Goal: Navigation & Orientation: Find specific page/section

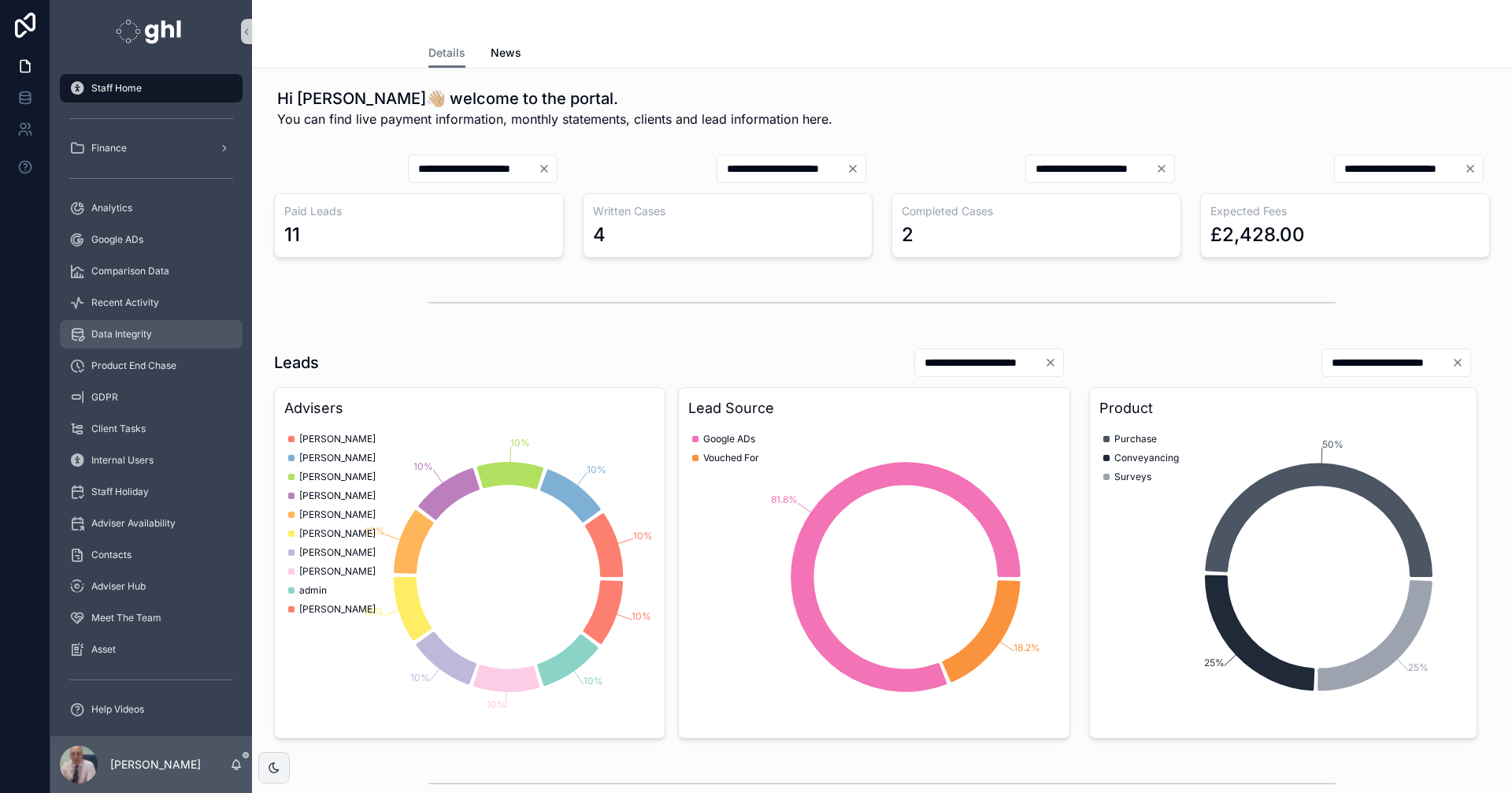
drag, startPoint x: 120, startPoint y: 330, endPoint x: 129, endPoint y: 334, distance: 9.8
click at [120, 330] on span "Data Integrity" at bounding box center [121, 333] width 61 height 13
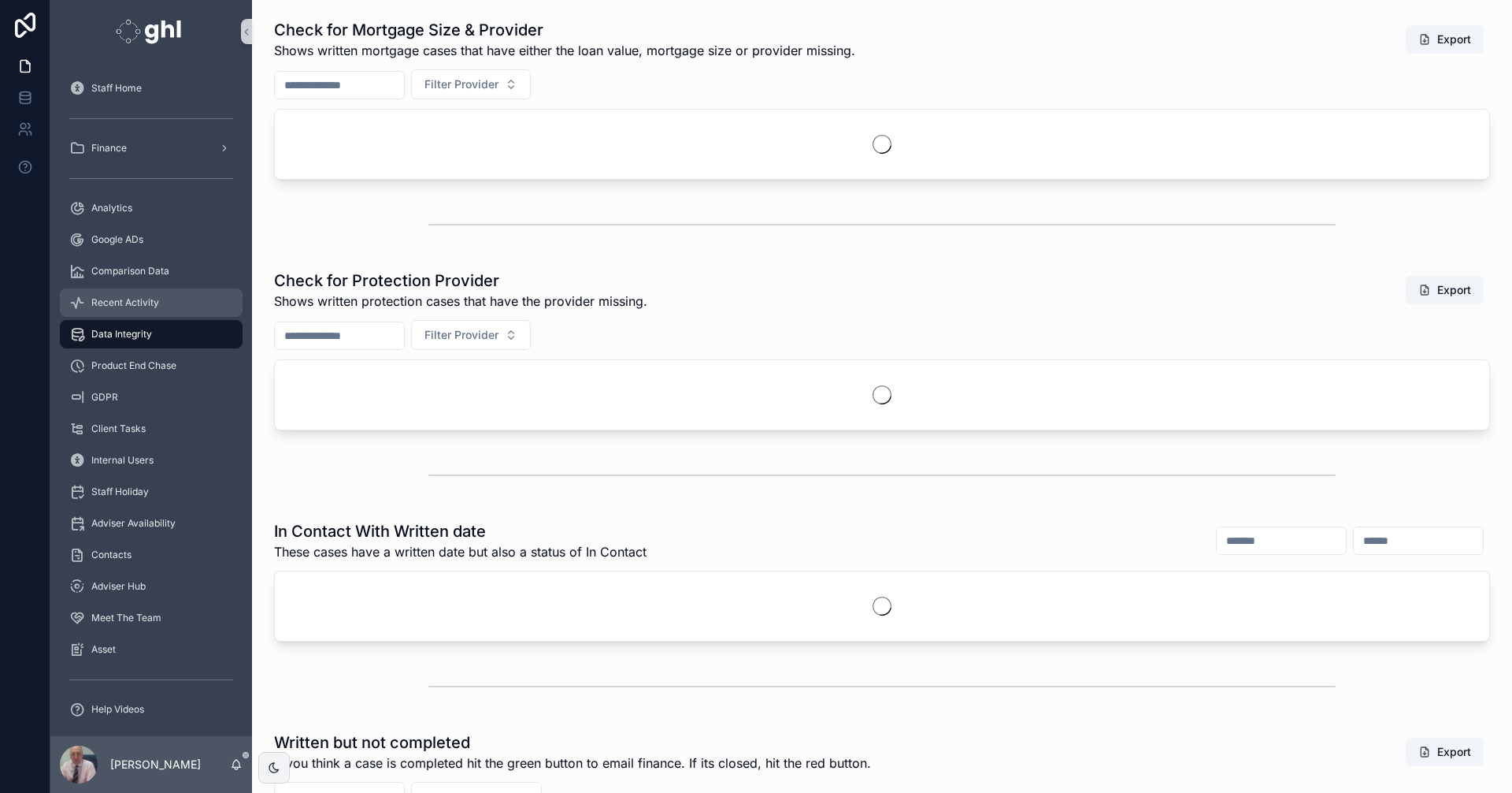
click at [124, 299] on span "Recent Activity" at bounding box center [124, 302] width 67 height 13
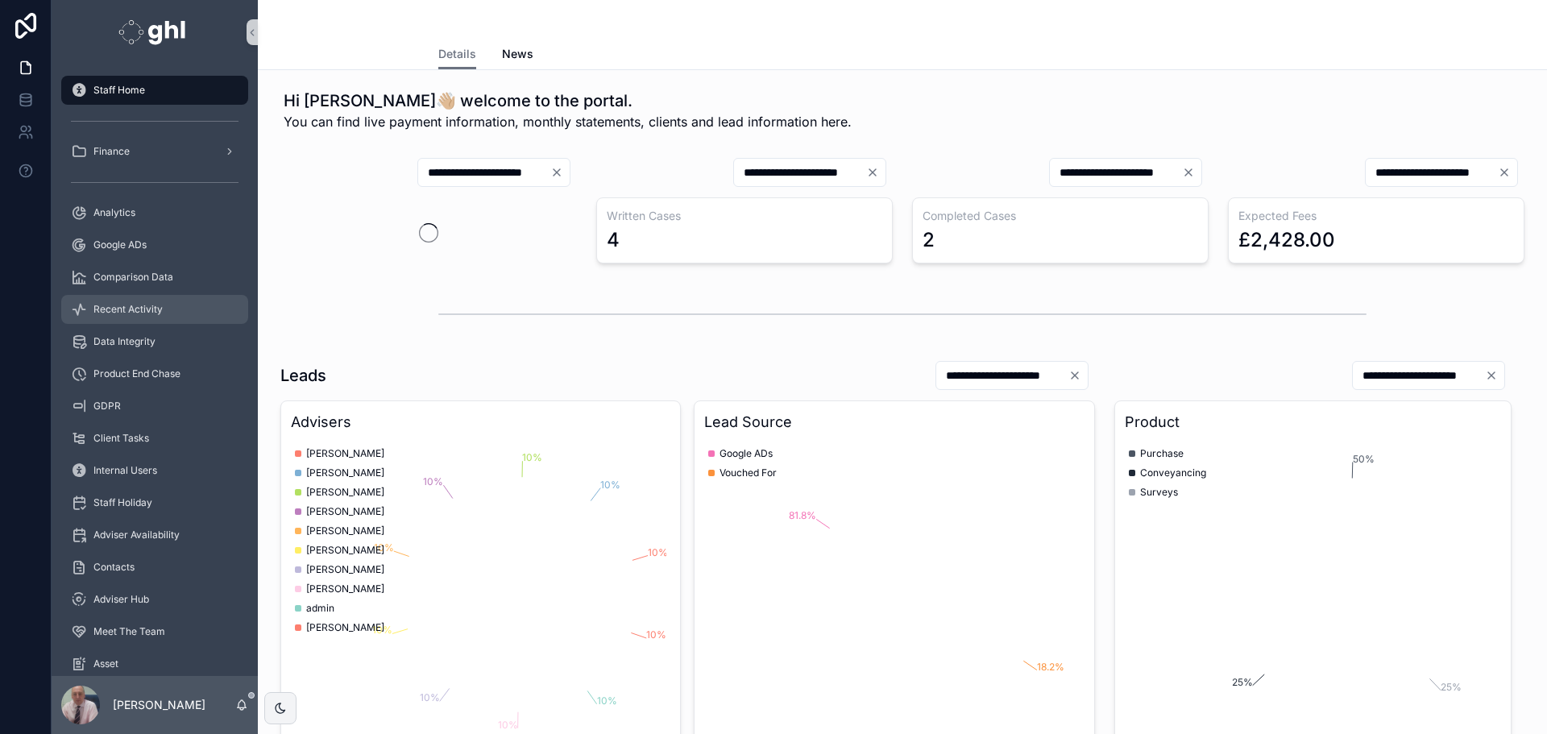
click at [136, 312] on span "Recent Activity" at bounding box center [127, 309] width 69 height 13
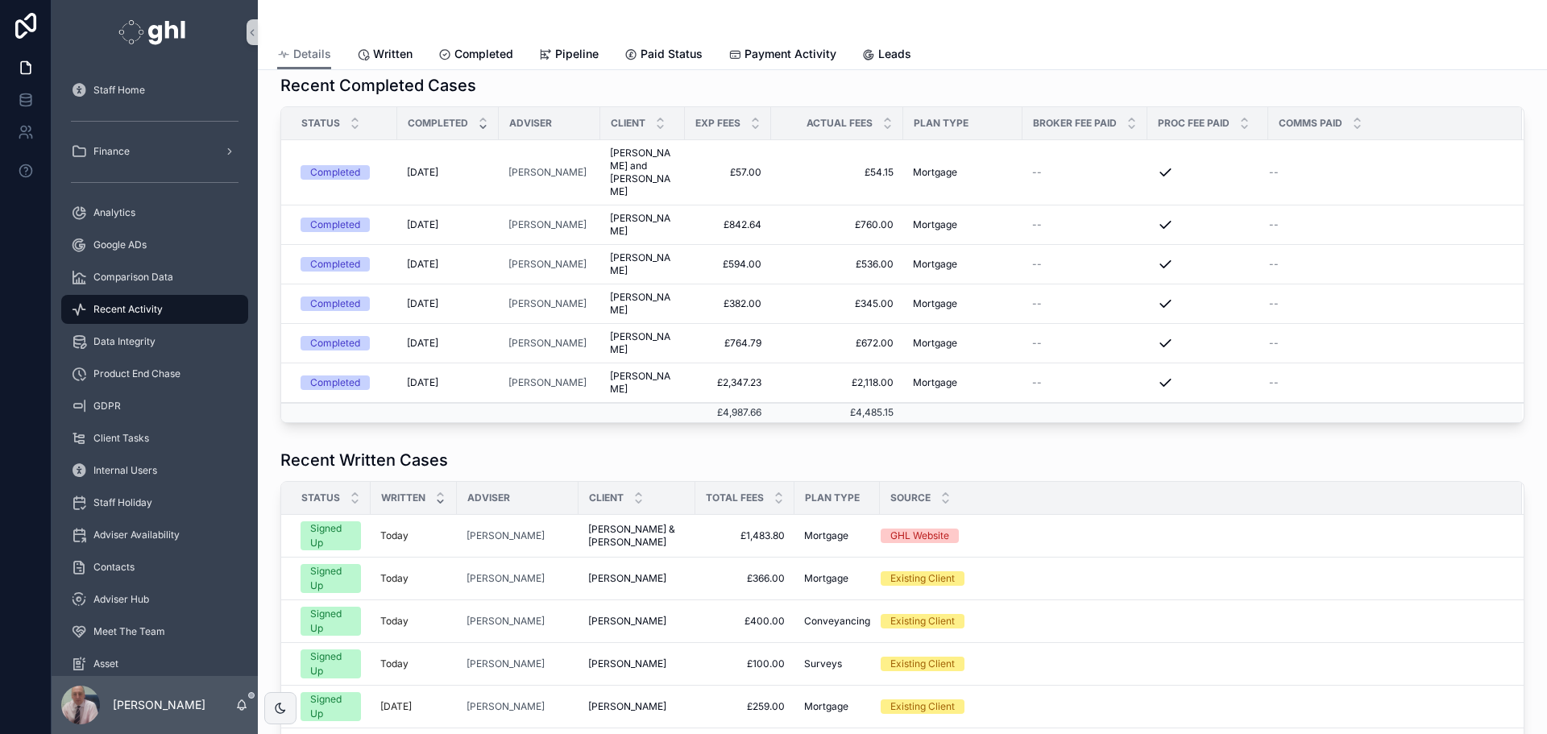
scroll to position [27, 0]
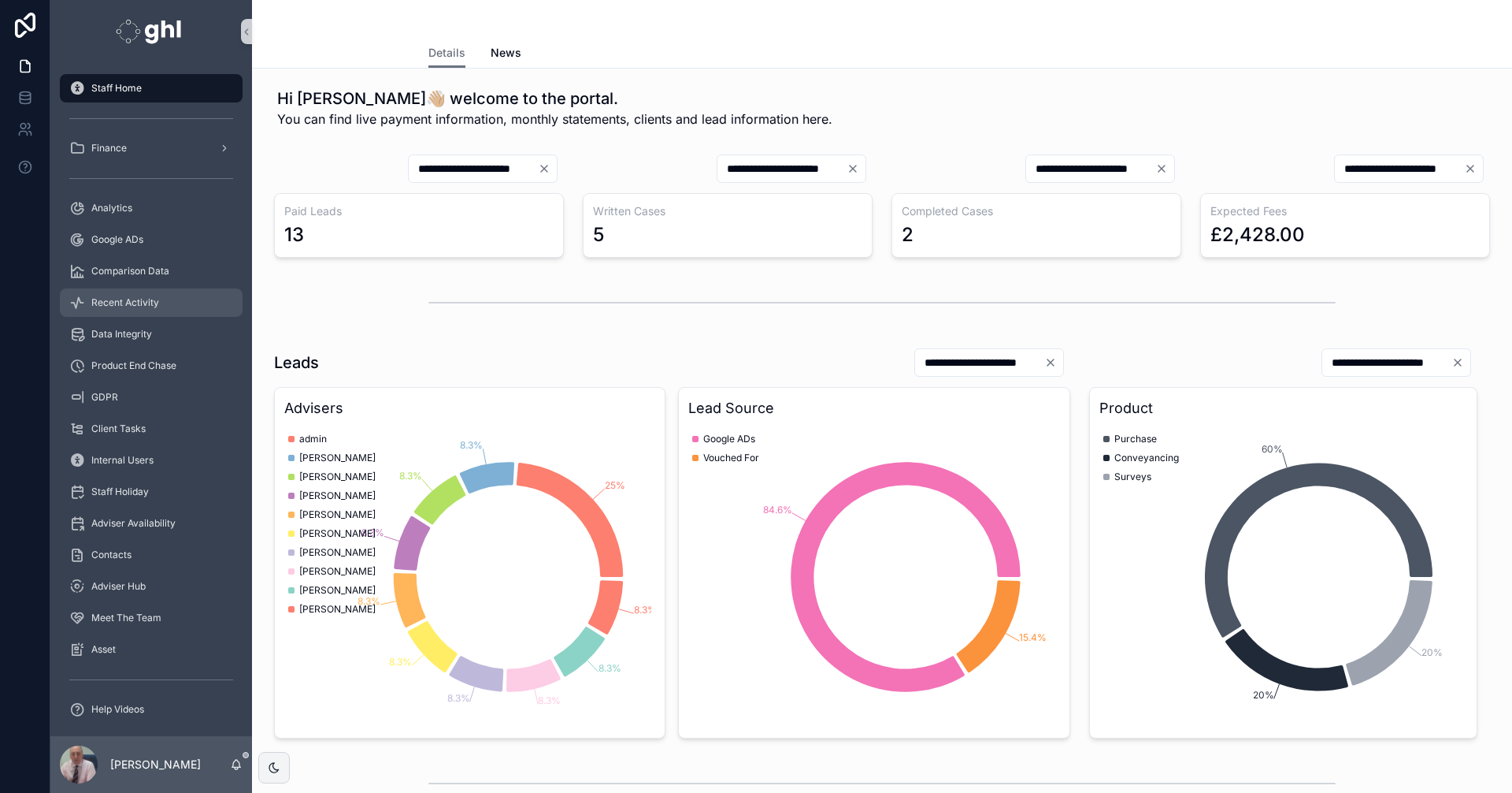
click at [120, 302] on span "Recent Activity" at bounding box center [124, 302] width 67 height 13
